Goal: Information Seeking & Learning: Learn about a topic

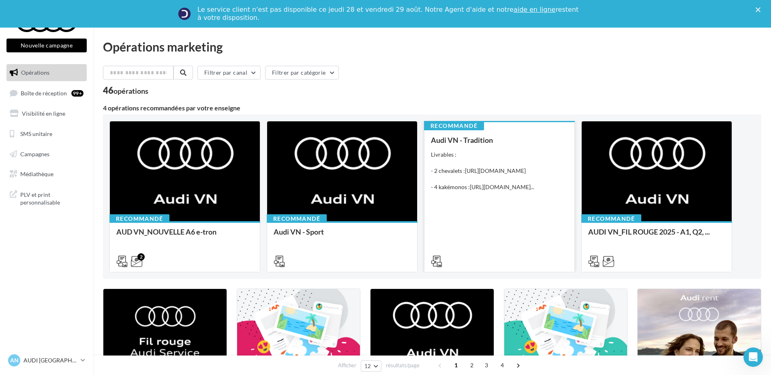
click at [493, 191] on div "Livrables : - 2 chevalets : https://audi.get-it-solutions.com/accueil/10246-.ht…" at bounding box center [499, 170] width 137 height 41
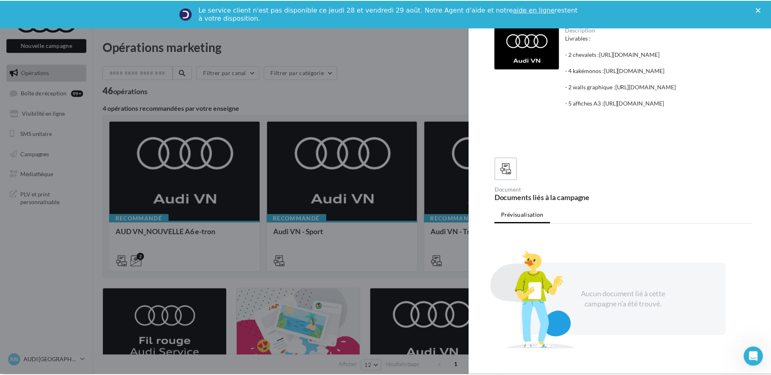
scroll to position [121, 0]
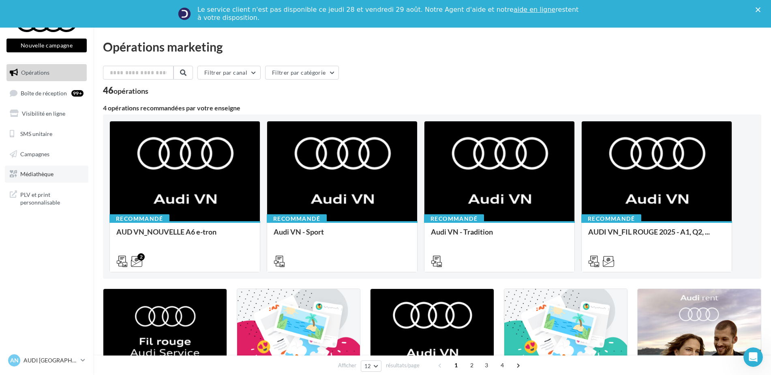
click at [19, 176] on link "Médiathèque" at bounding box center [47, 173] width 84 height 17
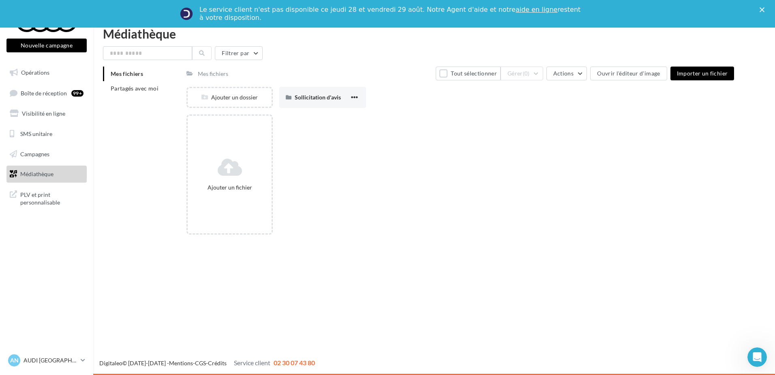
click at [146, 72] on li "Mes fichiers" at bounding box center [141, 73] width 77 height 15
click at [141, 99] on div "Mes fichiers Partagés avec moi" at bounding box center [145, 84] width 84 height 36
click at [139, 92] on li "Partagés avec moi" at bounding box center [141, 88] width 77 height 15
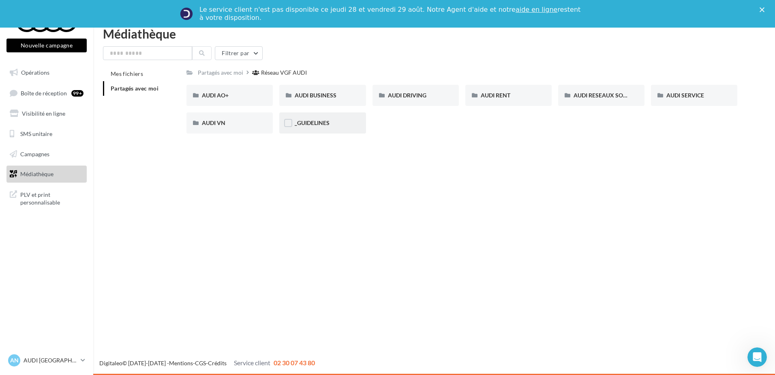
click at [333, 127] on div "_GUIDELINES" at bounding box center [323, 123] width 56 height 8
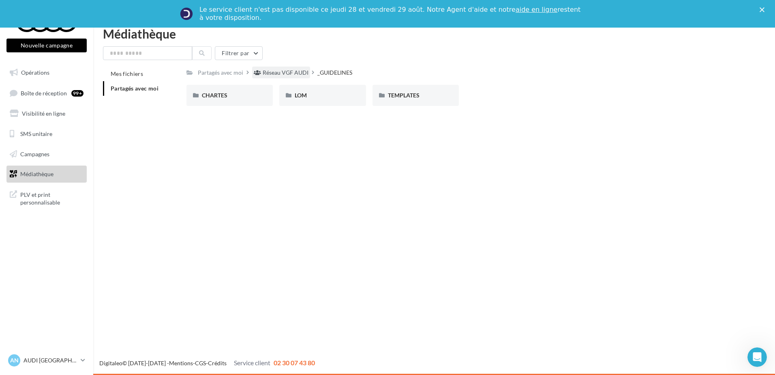
click at [291, 75] on div "Réseau VGF AUDI" at bounding box center [286, 73] width 46 height 8
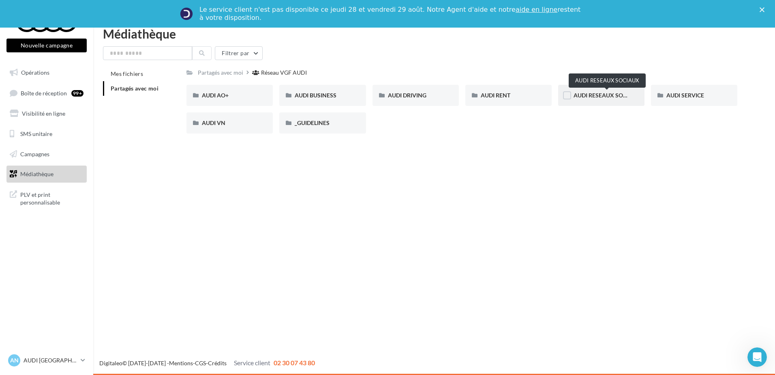
click at [617, 95] on span "AUDI RESEAUX SOCIAUX" at bounding box center [607, 95] width 67 height 7
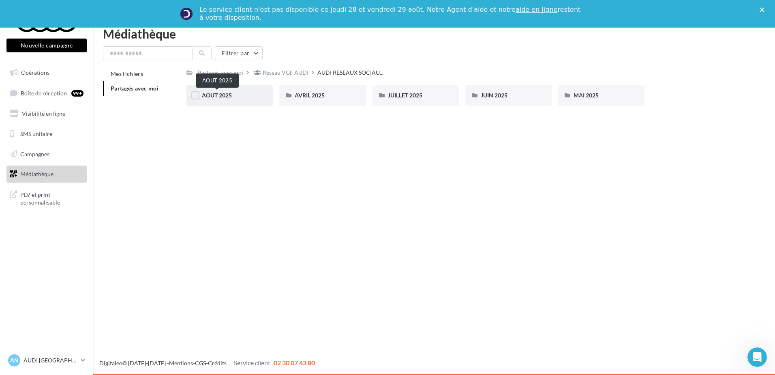
click at [227, 95] on span "AOUT 2025" at bounding box center [217, 95] width 30 height 7
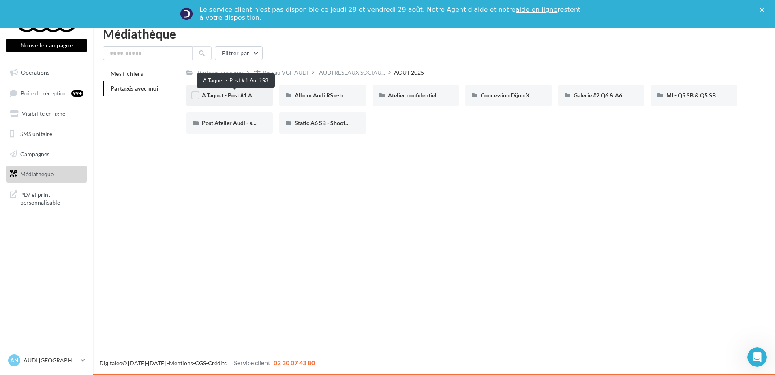
click at [237, 97] on span "A.Taquet - Post #1 Audi S3" at bounding box center [235, 95] width 66 height 7
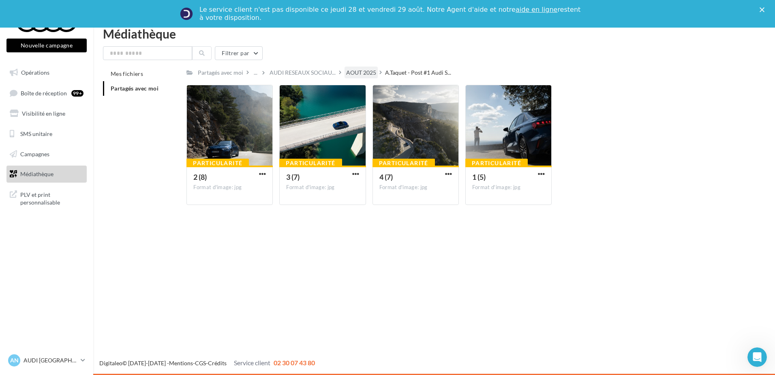
click at [360, 71] on div "AOUT 2025" at bounding box center [361, 73] width 30 height 8
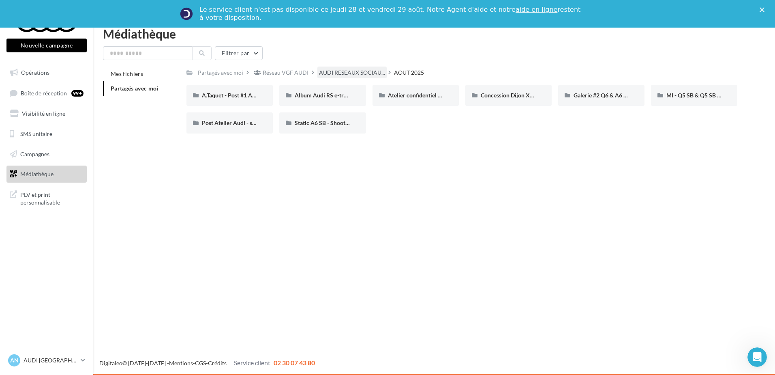
click at [363, 77] on span "AUDI RESEAUX SOCIAU..." at bounding box center [352, 73] width 66 height 8
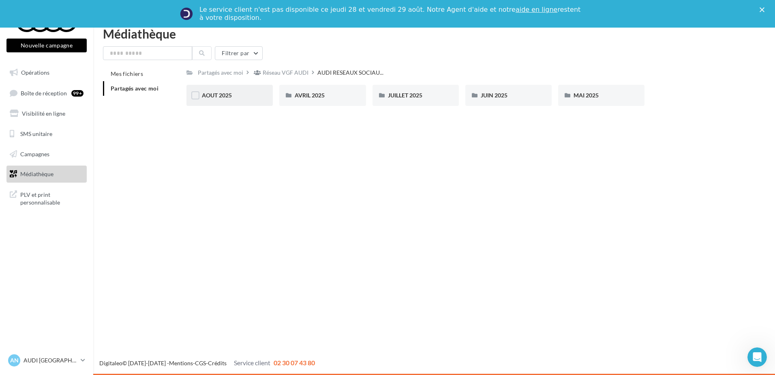
click at [236, 96] on div "AOUT 2025" at bounding box center [230, 95] width 56 height 8
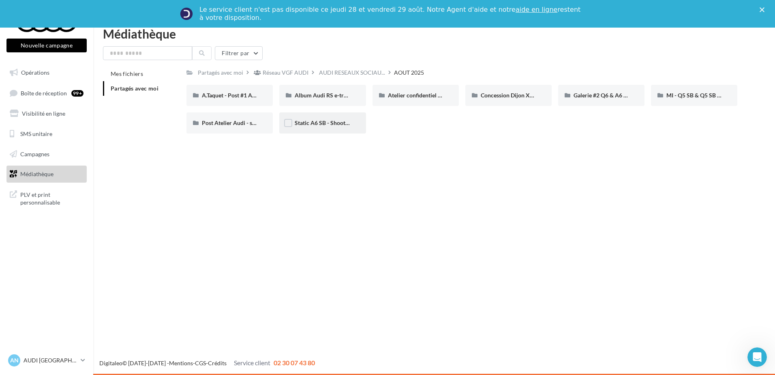
click at [326, 127] on div "Static A6 SB - Shooting NV" at bounding box center [323, 123] width 56 height 8
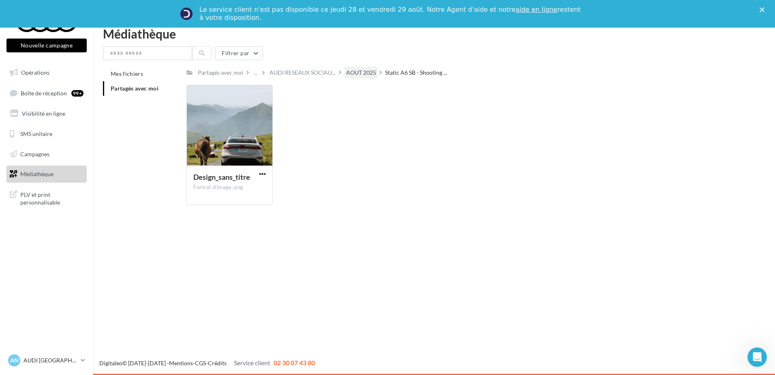
click at [366, 70] on div "AOUT 2025" at bounding box center [361, 73] width 30 height 8
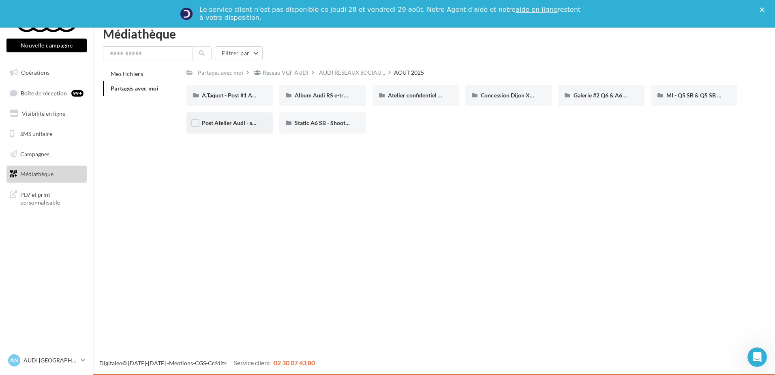
click at [242, 123] on span "Post Atelier Audi - session Business" at bounding box center [246, 122] width 89 height 7
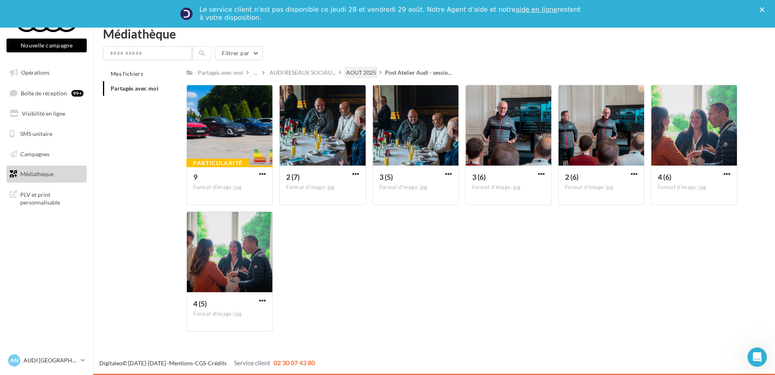
click at [360, 73] on div "AOUT 2025" at bounding box center [361, 73] width 30 height 8
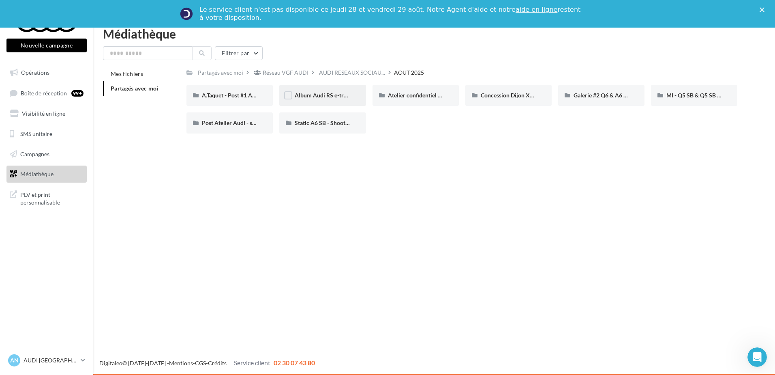
click at [343, 90] on div "Album Audi RS e-tron GT (e-tron GT attack plan)" at bounding box center [322, 95] width 86 height 21
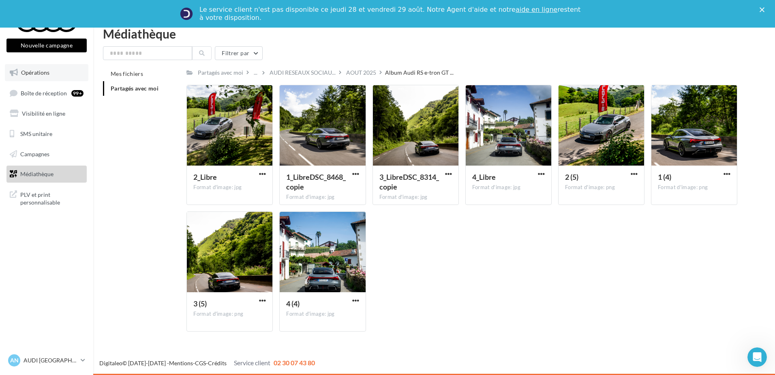
click at [54, 73] on link "Opérations" at bounding box center [47, 72] width 84 height 17
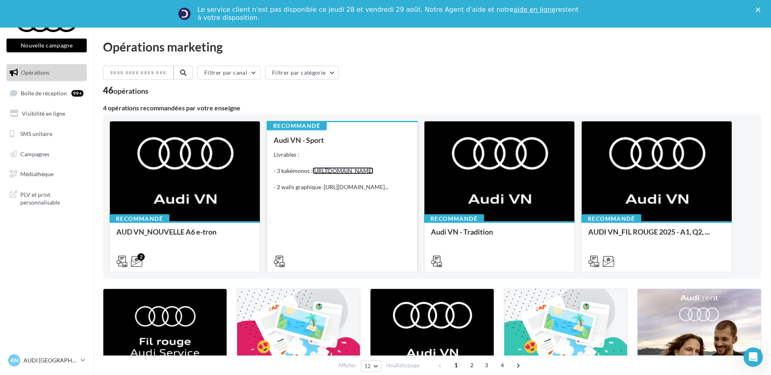
click at [357, 174] on link "https://audi.get-it-solutions.com/accueil/10247-.html?adtoken=8e8204871222da9a7…" at bounding box center [343, 170] width 61 height 7
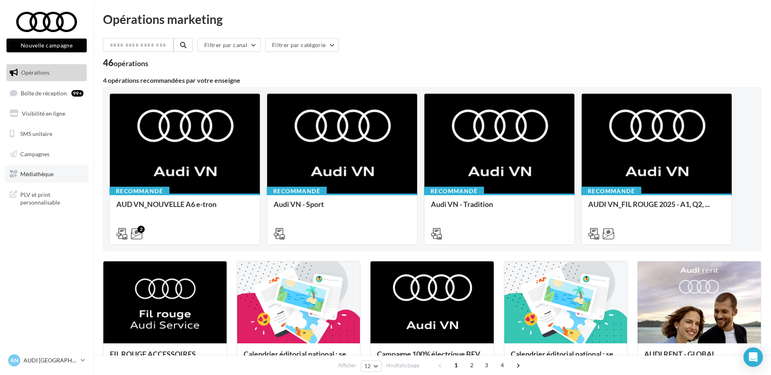
click at [44, 173] on span "Médiathèque" at bounding box center [36, 173] width 33 height 7
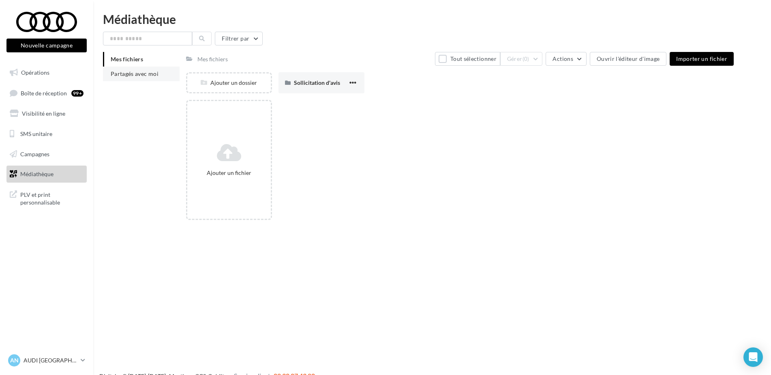
click at [120, 79] on li "Partagés avec moi" at bounding box center [141, 73] width 77 height 15
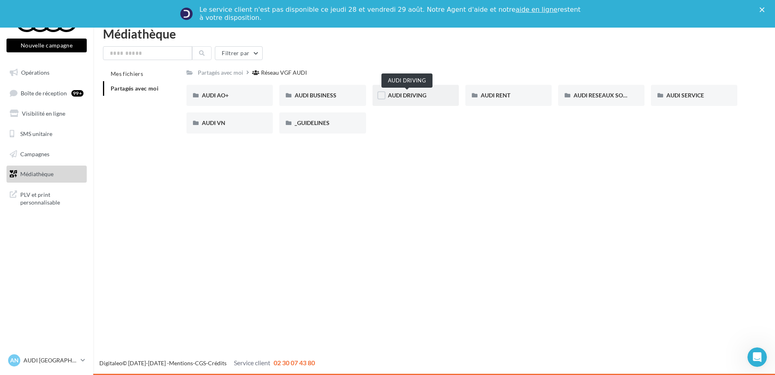
click at [416, 99] on span "AUDI DRIVING" at bounding box center [407, 95] width 39 height 7
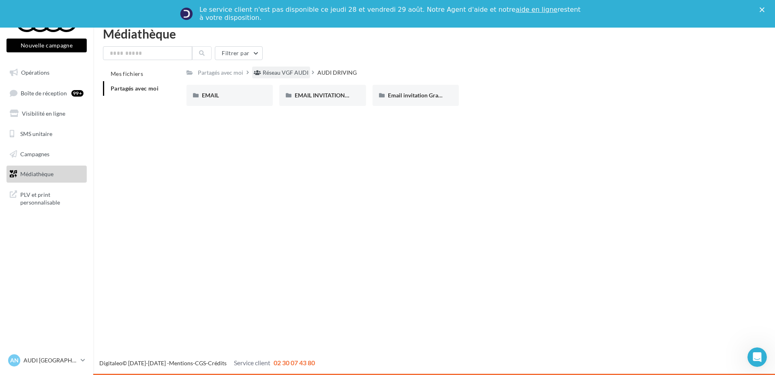
click at [283, 73] on div "Réseau VGF AUDI" at bounding box center [286, 73] width 46 height 8
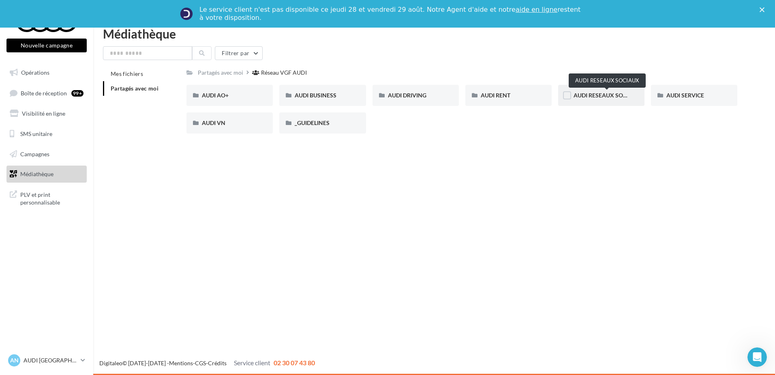
click at [595, 94] on span "AUDI RESEAUX SOCIAUX" at bounding box center [607, 95] width 67 height 7
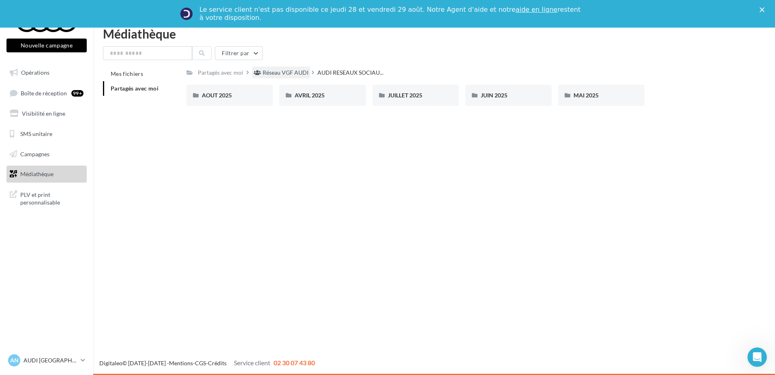
click at [291, 68] on div "Réseau VGF AUDI" at bounding box center [281, 72] width 58 height 12
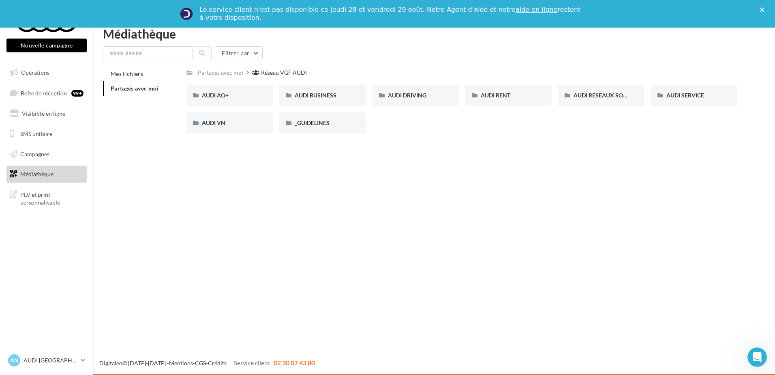
click at [40, 63] on ul "Opérations Boîte de réception 99+ Visibilité en ligne SMS unitaire Campagnes Mé…" at bounding box center [46, 123] width 87 height 125
click at [41, 67] on link "Opérations" at bounding box center [47, 72] width 84 height 17
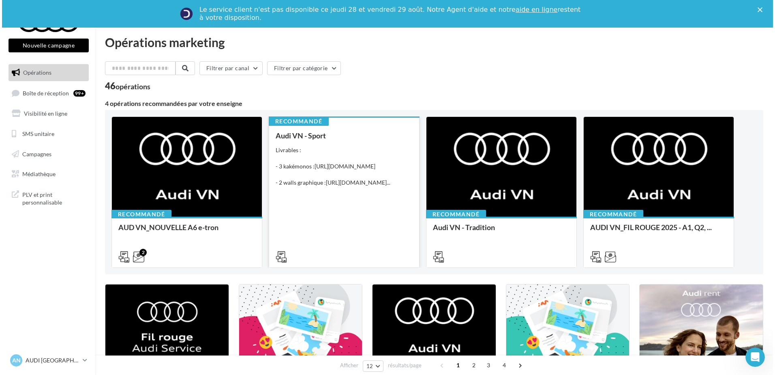
scroll to position [5, 0]
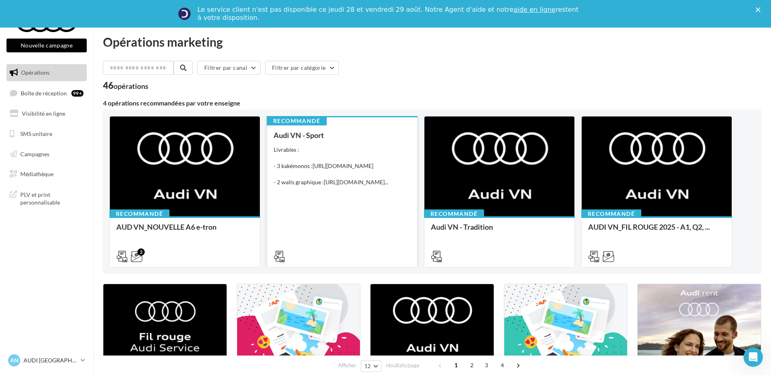
click at [343, 146] on div "Livrables : - 3 kakémonos : https://audi.get-it-solutions.com/accueil/10247-.ht…" at bounding box center [342, 166] width 137 height 41
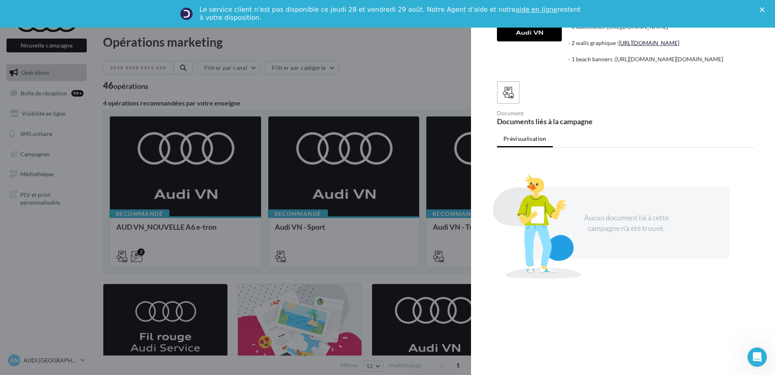
scroll to position [0, 0]
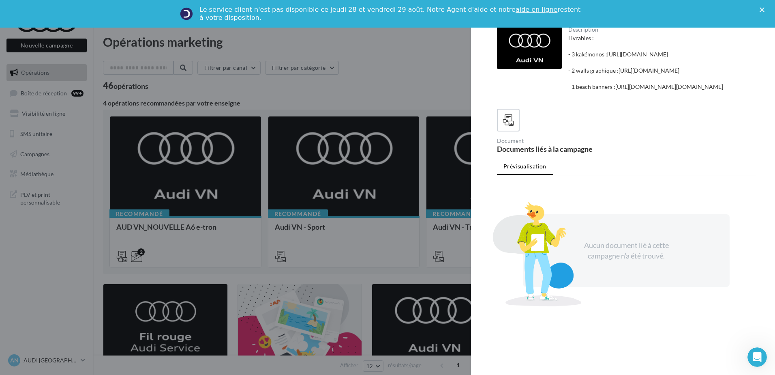
click at [395, 72] on div at bounding box center [387, 187] width 775 height 375
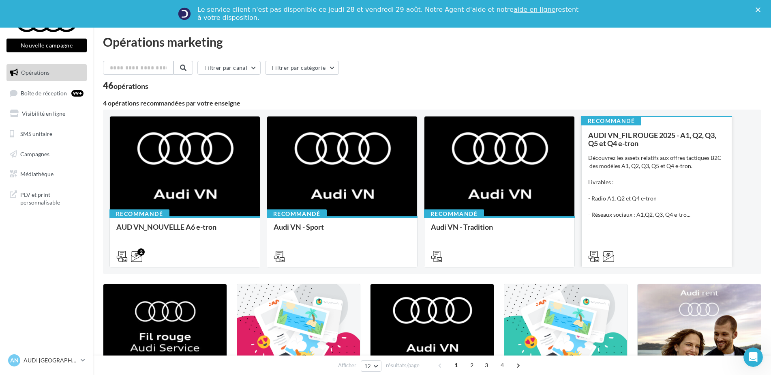
click at [663, 163] on div "Découvrez les assets relatifs aux offres tactiques B2C des modèles A1, Q2, Q3, …" at bounding box center [656, 186] width 137 height 65
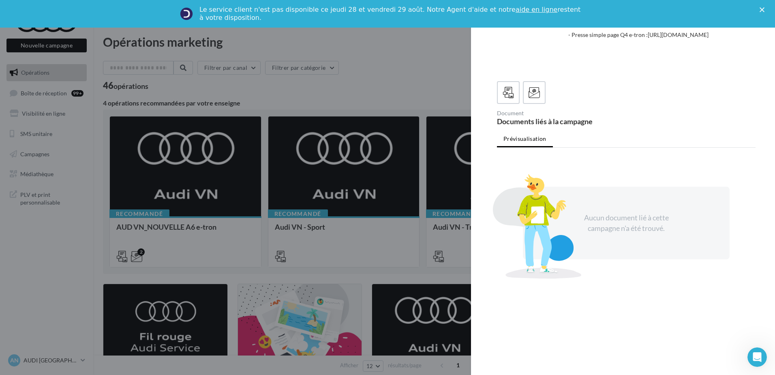
scroll to position [153, 0]
click at [536, 99] on icon at bounding box center [535, 93] width 12 height 12
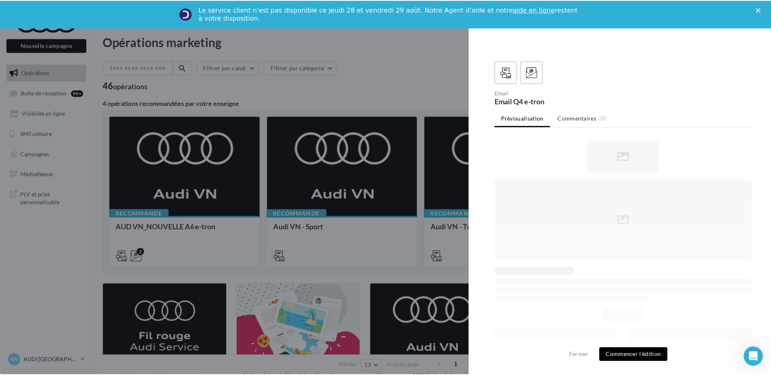
scroll to position [0, 0]
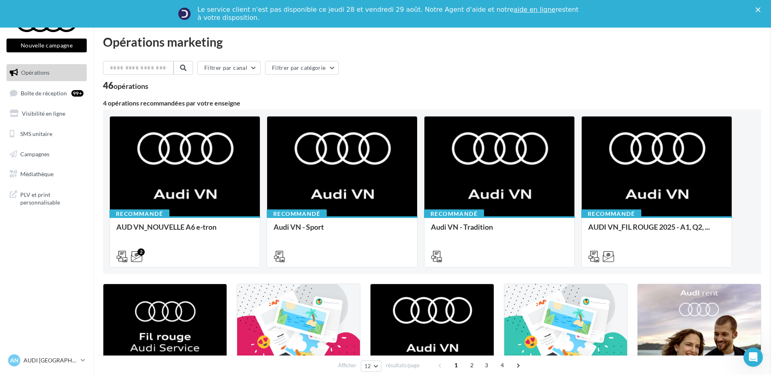
click at [45, 155] on span "Campagnes" at bounding box center [34, 153] width 29 height 7
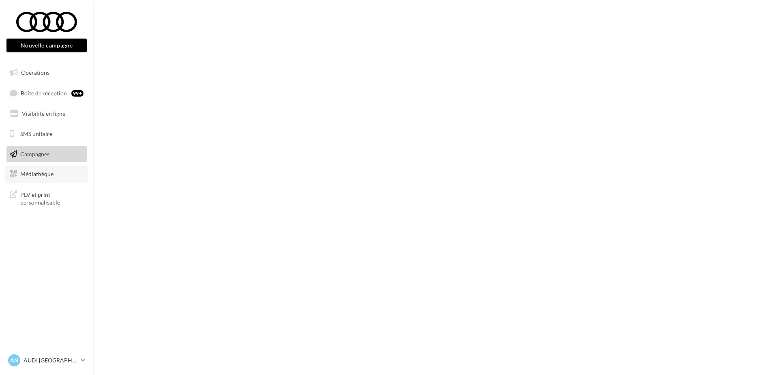
click at [40, 175] on span "Médiathèque" at bounding box center [36, 173] width 33 height 7
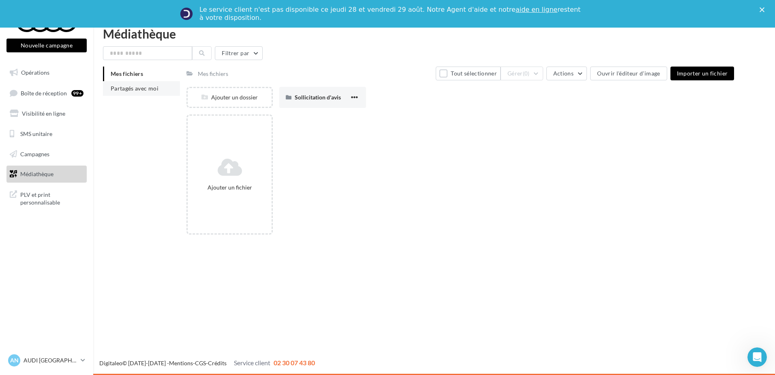
click at [120, 86] on span "Partagés avec moi" at bounding box center [135, 88] width 48 height 7
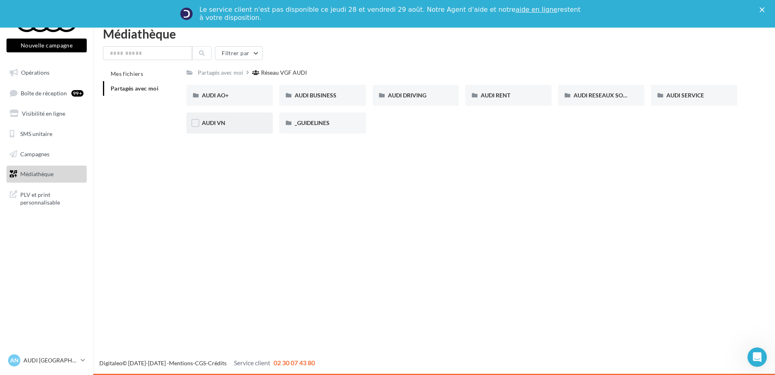
click at [255, 120] on div "AUDI VN" at bounding box center [230, 123] width 56 height 8
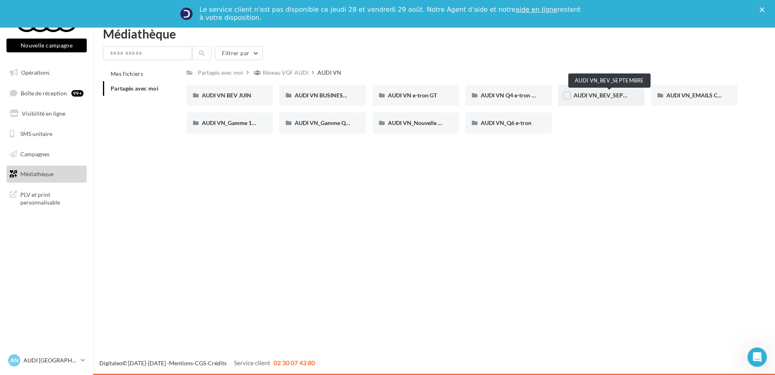
click at [605, 95] on span "AUDI VN_BEV_SEPTEMBRE" at bounding box center [610, 95] width 72 height 7
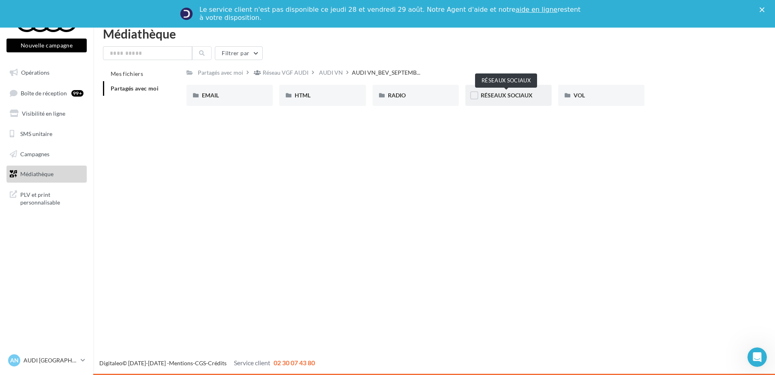
click at [507, 97] on span "RÉSEAUX SOCIAUX" at bounding box center [507, 95] width 52 height 7
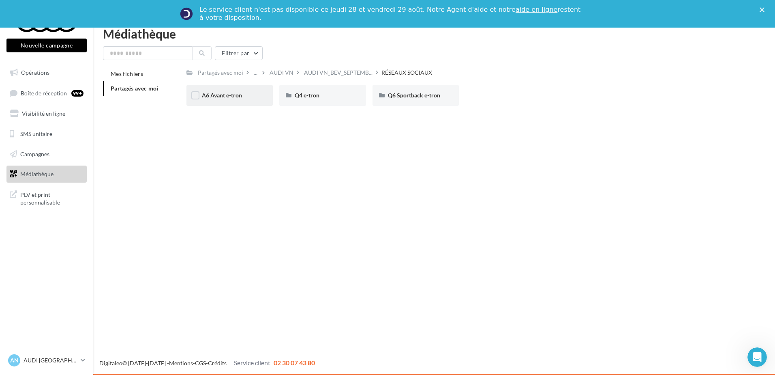
click at [247, 93] on div "A6 Avant e-tron" at bounding box center [230, 95] width 56 height 8
click at [212, 95] on span "CARROUSEL" at bounding box center [218, 95] width 33 height 7
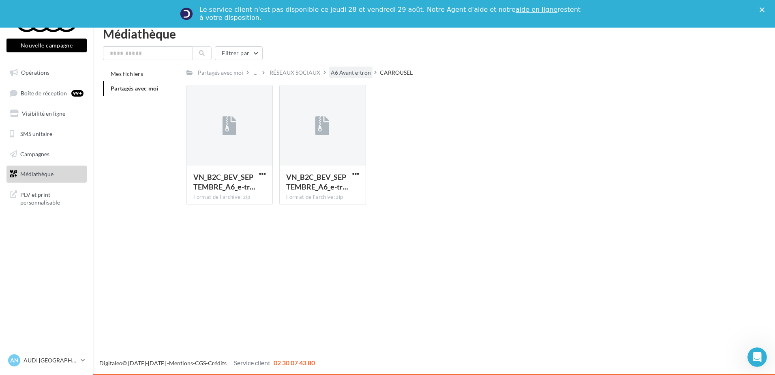
click at [345, 73] on div "A6 Avant e-tron" at bounding box center [351, 73] width 40 height 8
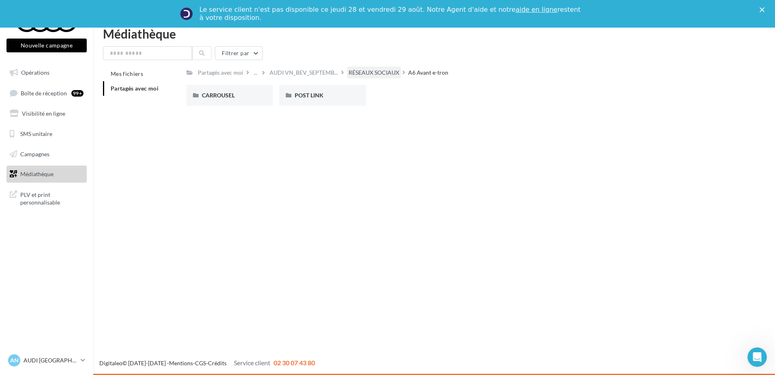
click at [365, 73] on div "RÉSEAUX SOCIAUX" at bounding box center [374, 73] width 51 height 8
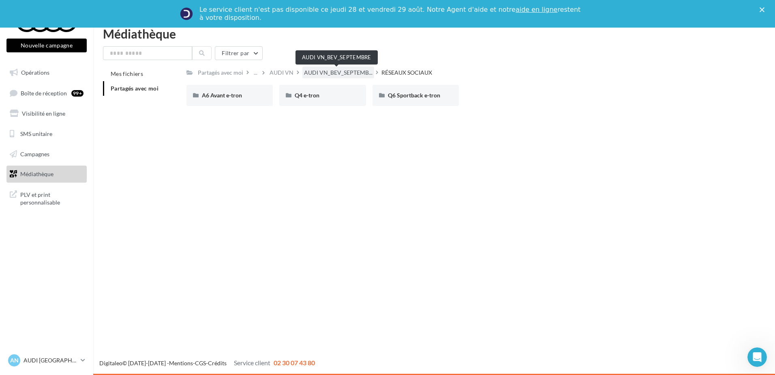
click at [326, 75] on span "AUDI VN_BEV_SEPTEMB..." at bounding box center [338, 73] width 69 height 8
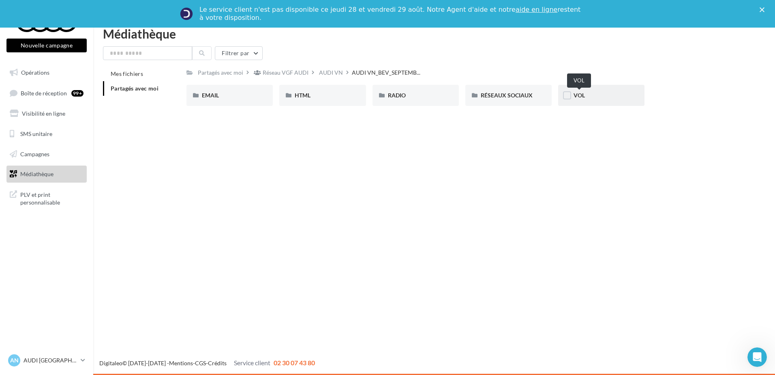
click at [577, 96] on span "VOL" at bounding box center [579, 95] width 11 height 7
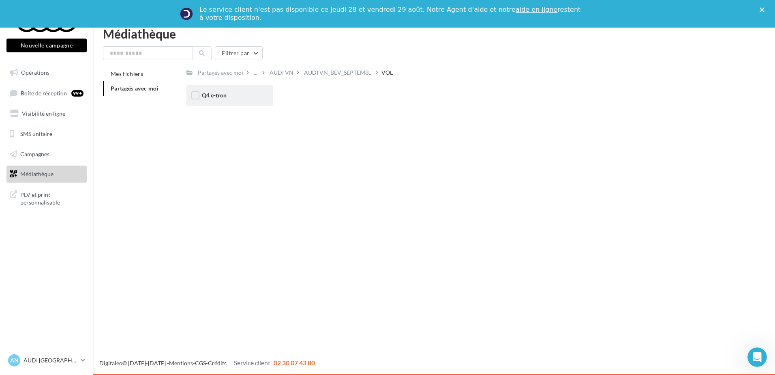
click at [231, 89] on div "Q4 e-tron" at bounding box center [230, 95] width 86 height 21
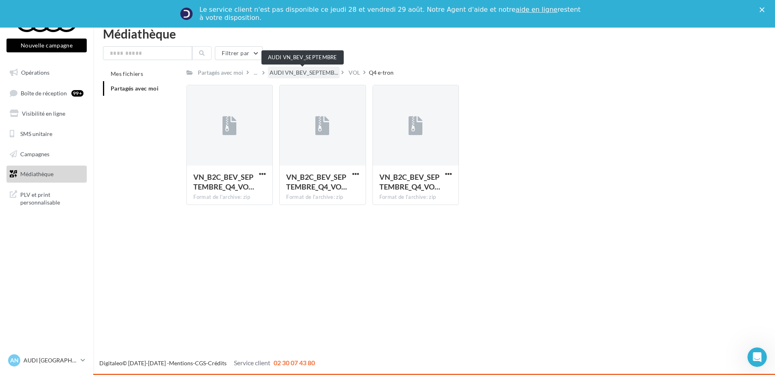
click at [314, 72] on span "AUDI VN_BEV_SEPTEMB..." at bounding box center [304, 73] width 69 height 8
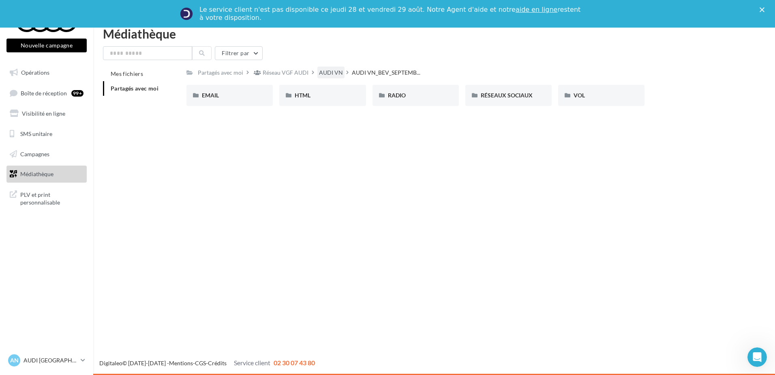
click at [326, 71] on div "AUDI VN" at bounding box center [331, 73] width 24 height 8
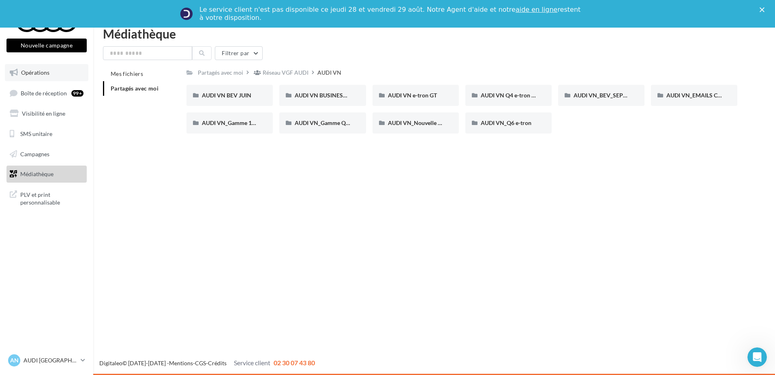
click at [57, 78] on link "Opérations" at bounding box center [47, 72] width 84 height 17
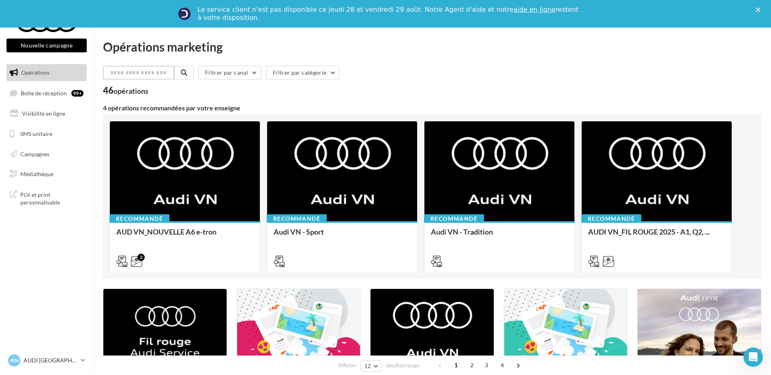
click at [138, 71] on input "text" at bounding box center [138, 73] width 71 height 14
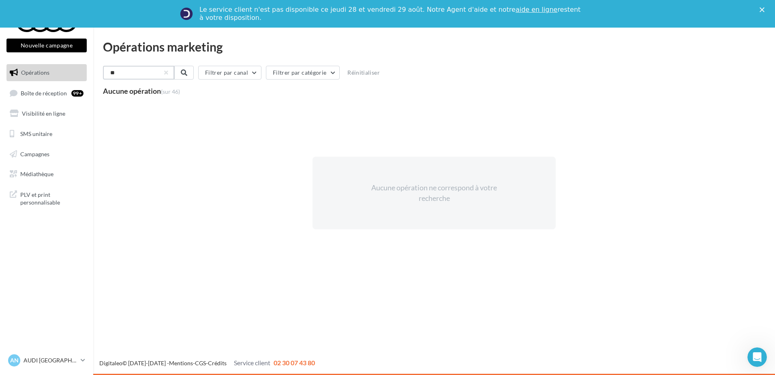
type input "*"
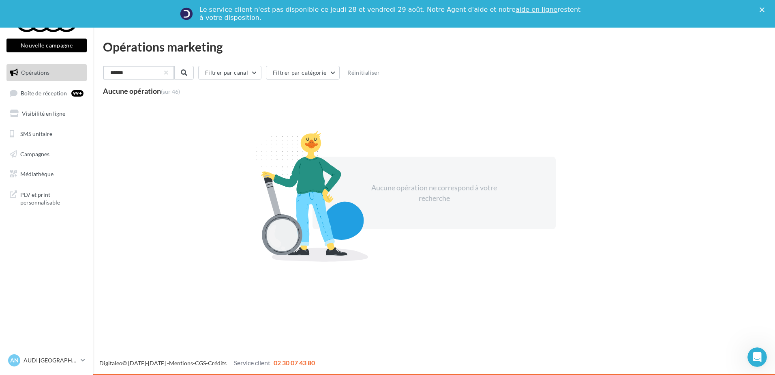
drag, startPoint x: 121, startPoint y: 76, endPoint x: 90, endPoint y: 75, distance: 31.2
click at [90, 75] on div "Nouvelle campagne Nouvelle campagne Opérations Boîte de réception 99+ Visibilit…" at bounding box center [387, 201] width 775 height 347
type input "*"
click at [40, 176] on span "Médiathèque" at bounding box center [36, 173] width 33 height 7
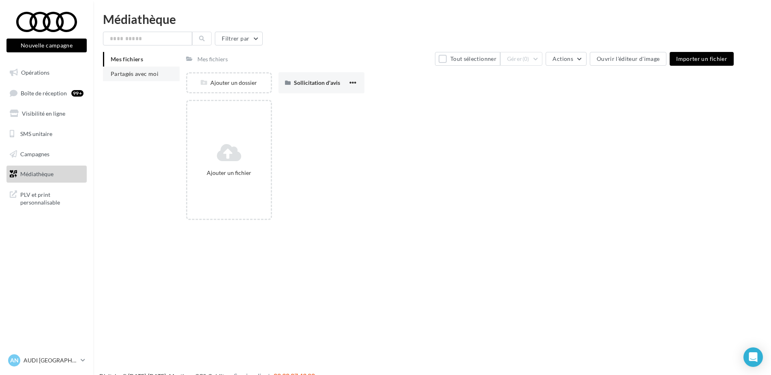
click at [142, 74] on span "Partagés avec moi" at bounding box center [135, 73] width 48 height 7
